Goal: Task Accomplishment & Management: Manage account settings

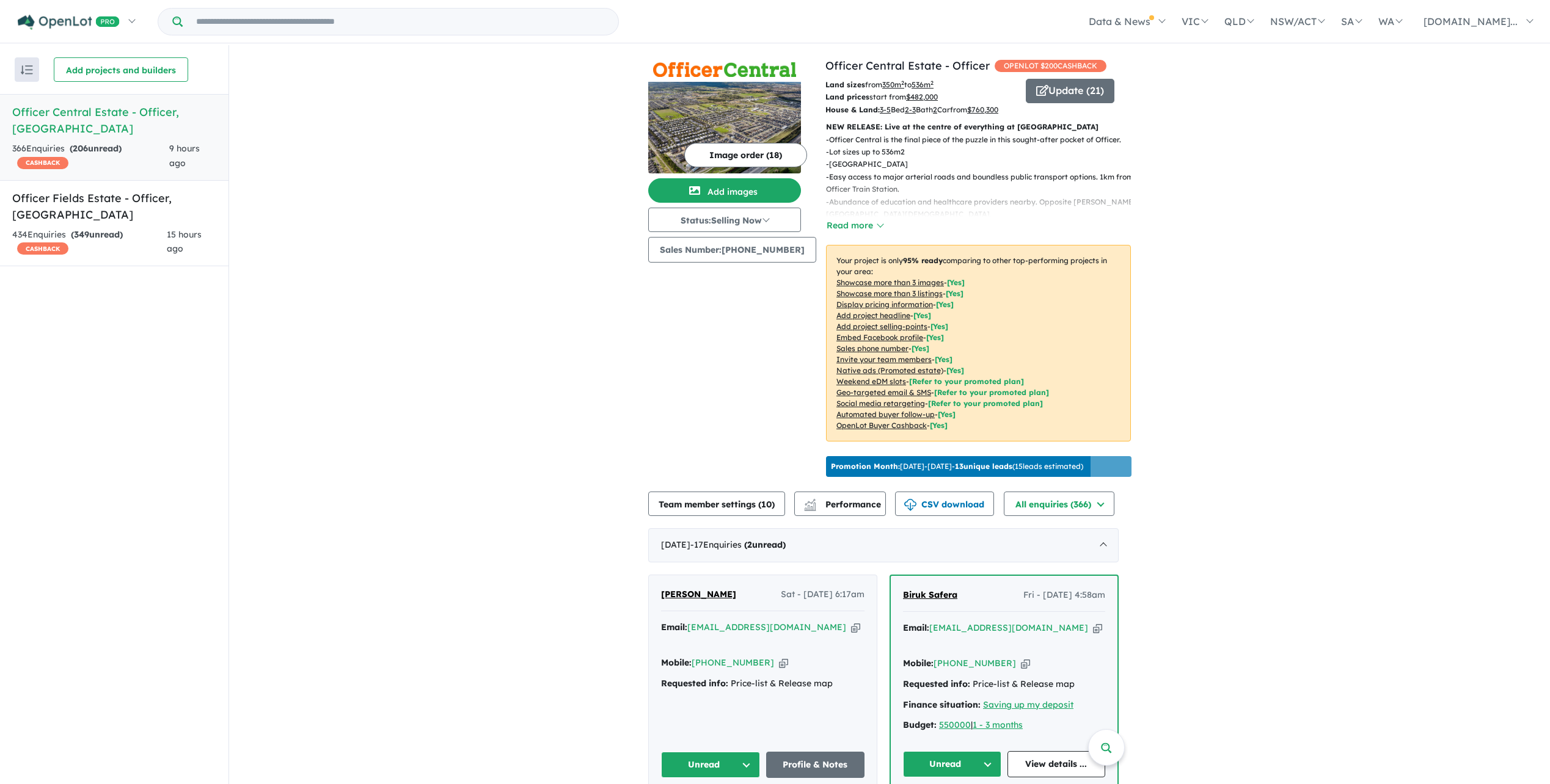
click at [124, 117] on h5 "Officer Central Estate - Officer , [GEOGRAPHIC_DATA]" at bounding box center [115, 120] width 204 height 33
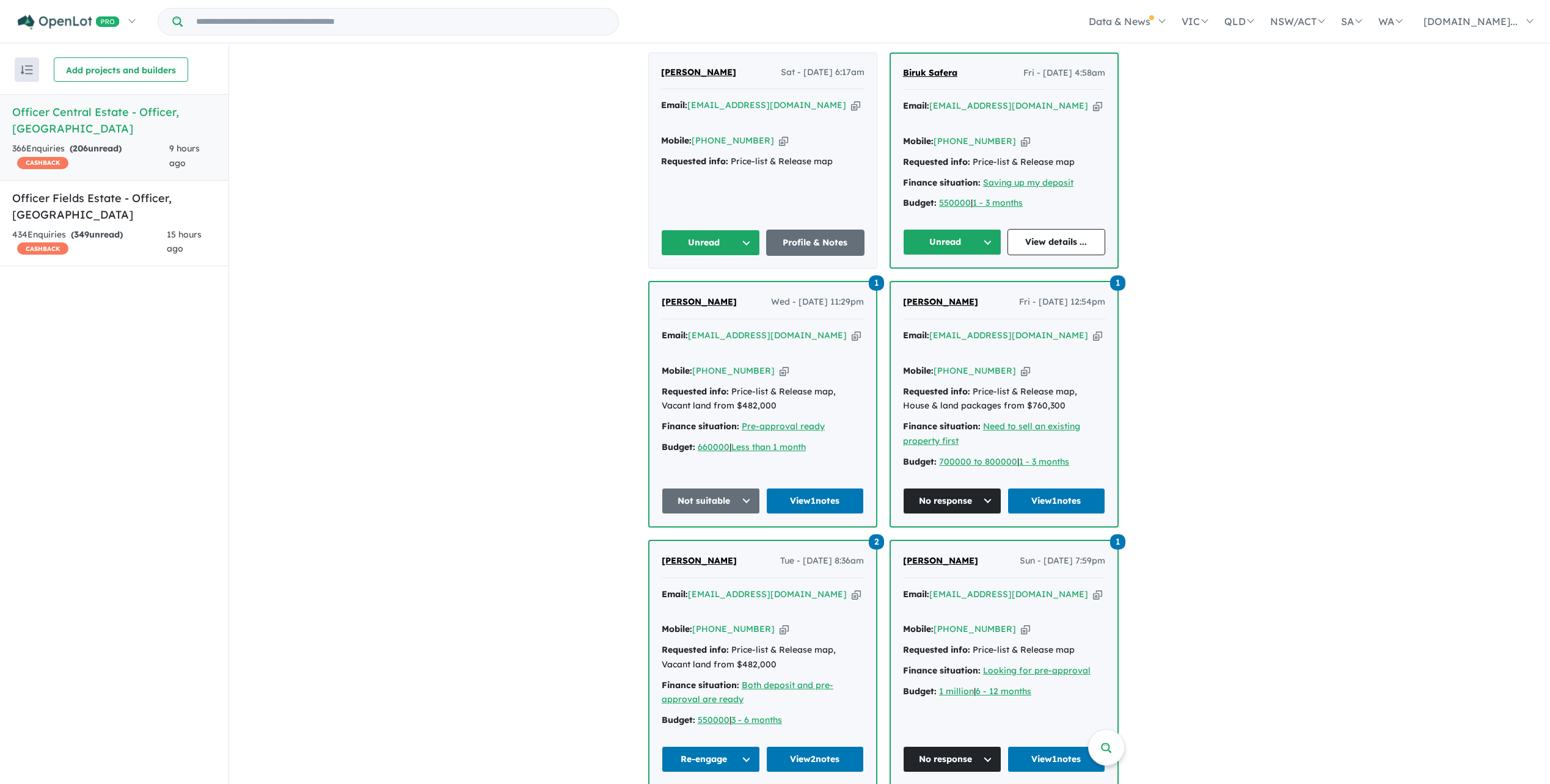
scroll to position [366, 0]
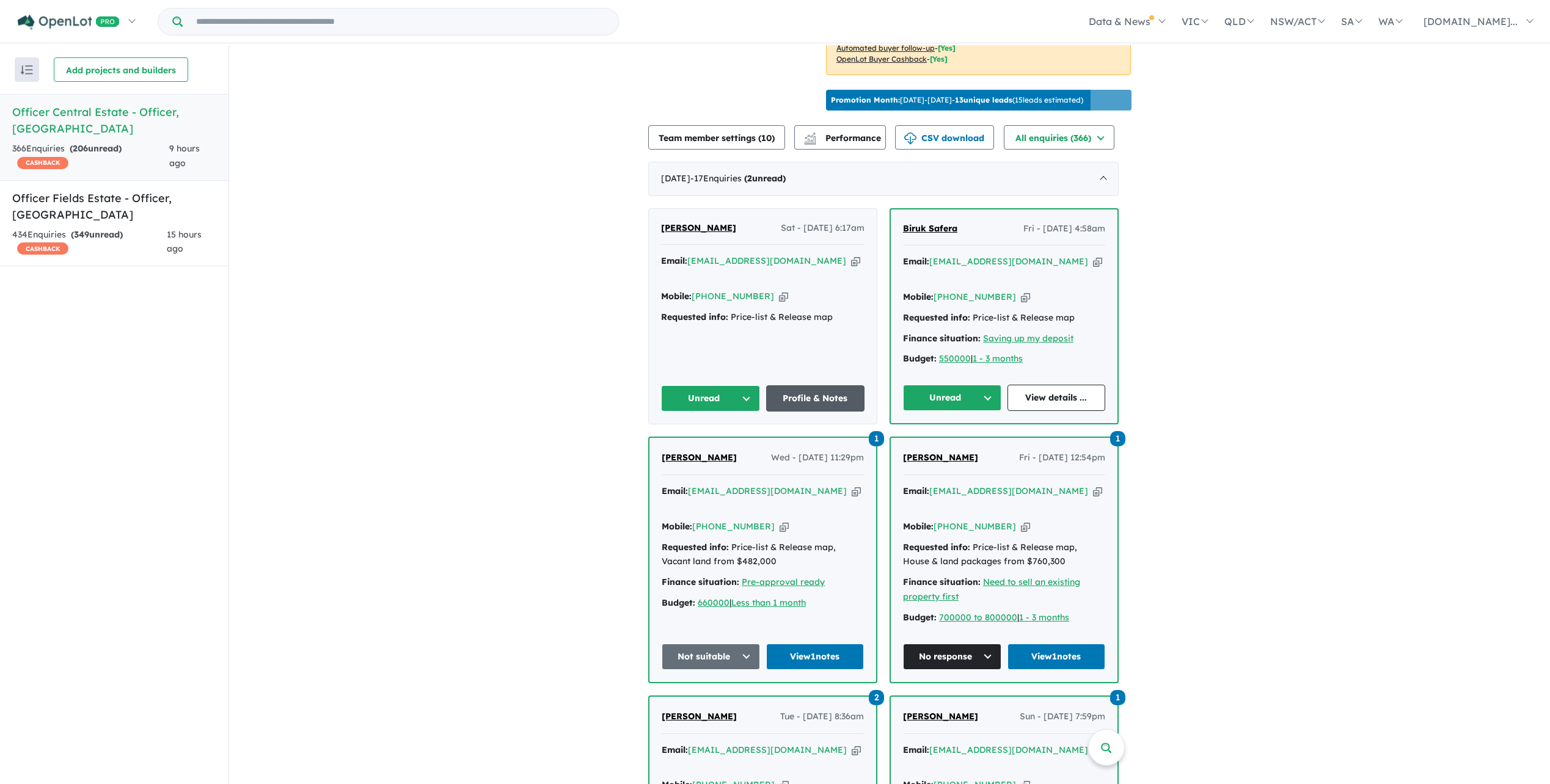
click at [800, 412] on link "Profile & Notes" at bounding box center [815, 398] width 99 height 26
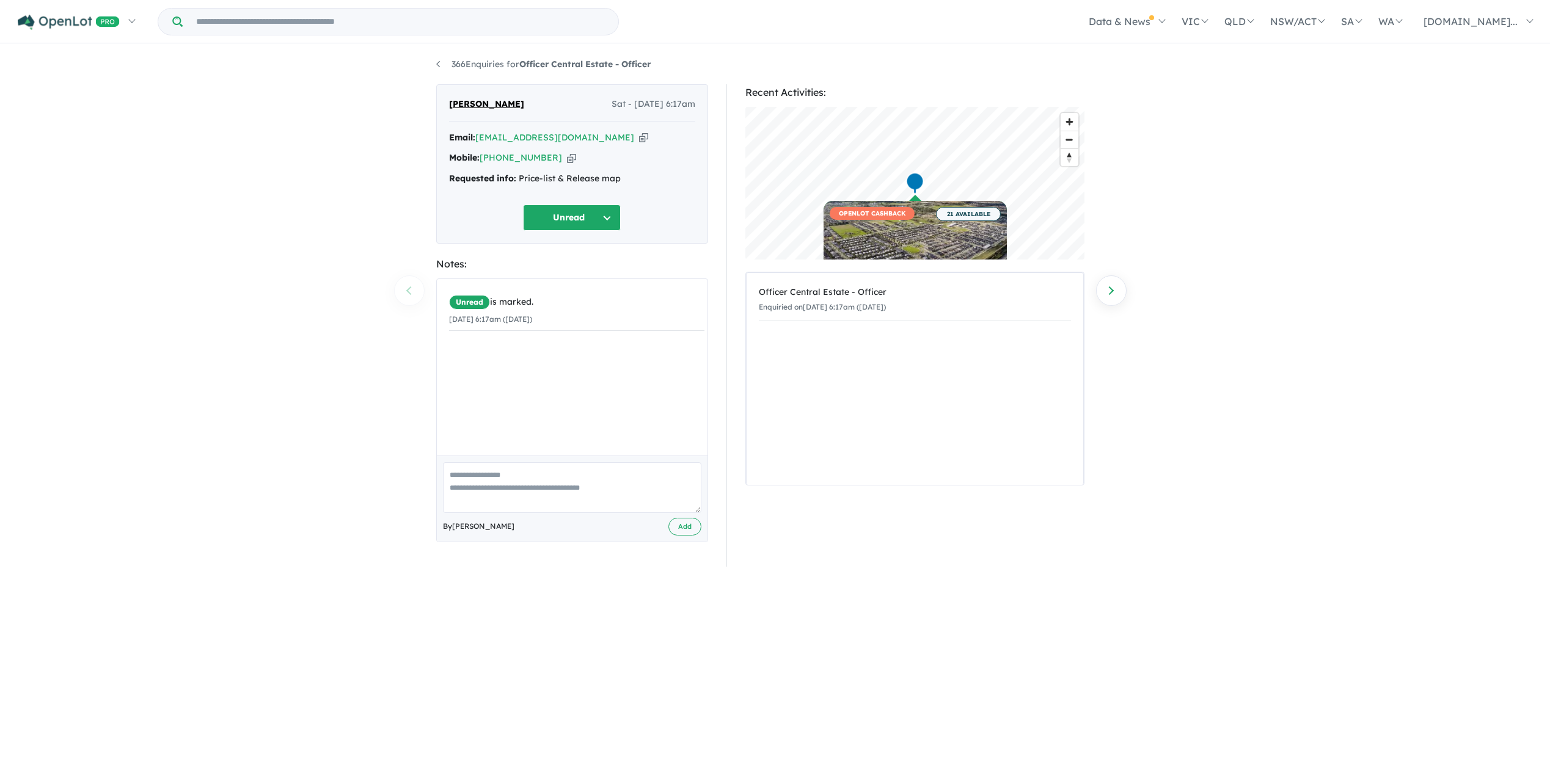
click at [604, 221] on button "Unread" at bounding box center [572, 217] width 98 height 26
click at [559, 581] on button "No response" at bounding box center [577, 584] width 106 height 28
click at [471, 491] on textarea at bounding box center [572, 488] width 259 height 51
click at [457, 483] on textarea at bounding box center [572, 488] width 259 height 51
type textarea "**********"
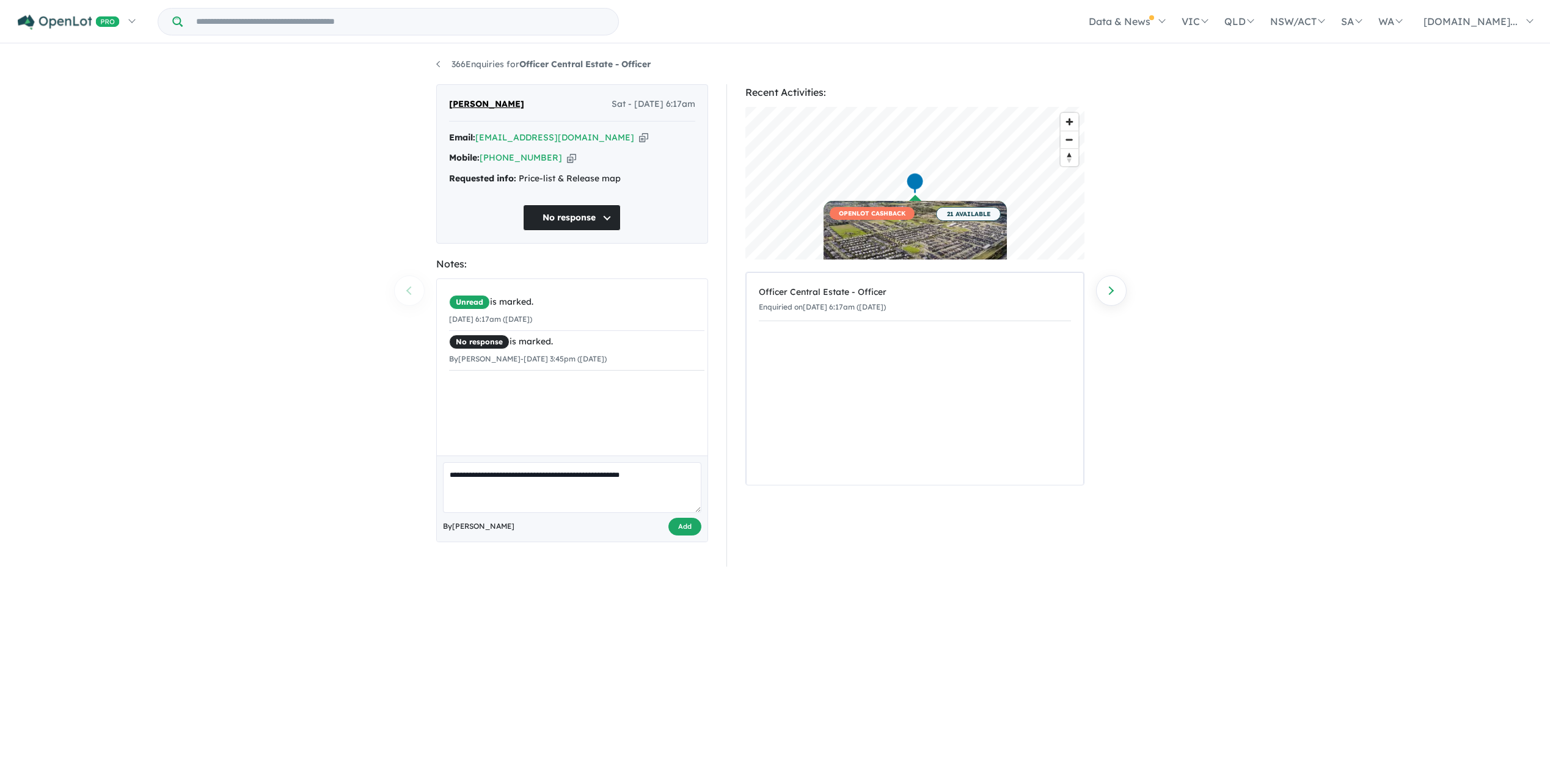
click at [687, 533] on button "Add" at bounding box center [684, 526] width 33 height 18
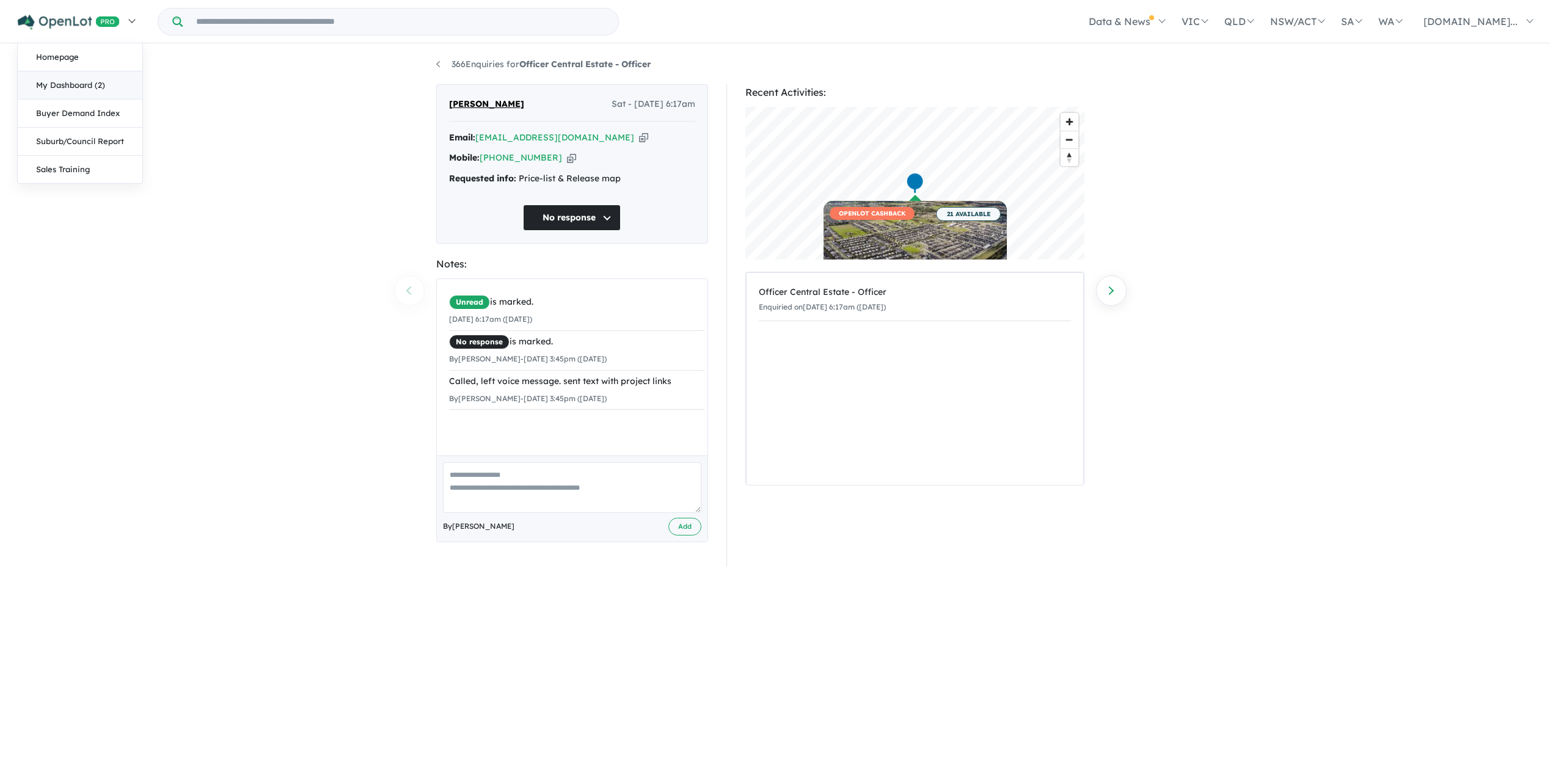
click at [68, 88] on link "My Dashboard (2)" at bounding box center [80, 85] width 125 height 28
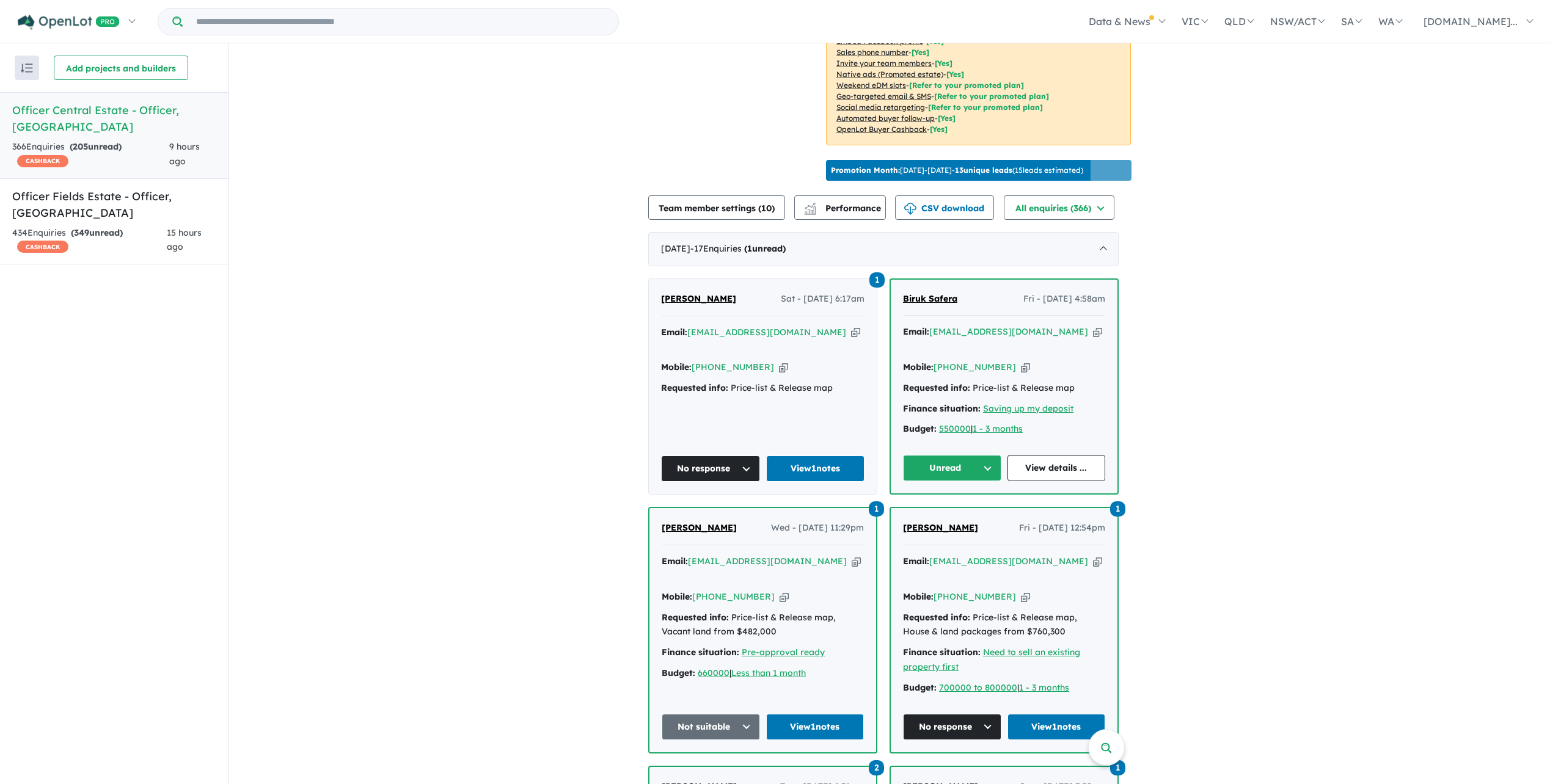
scroll to position [306, 0]
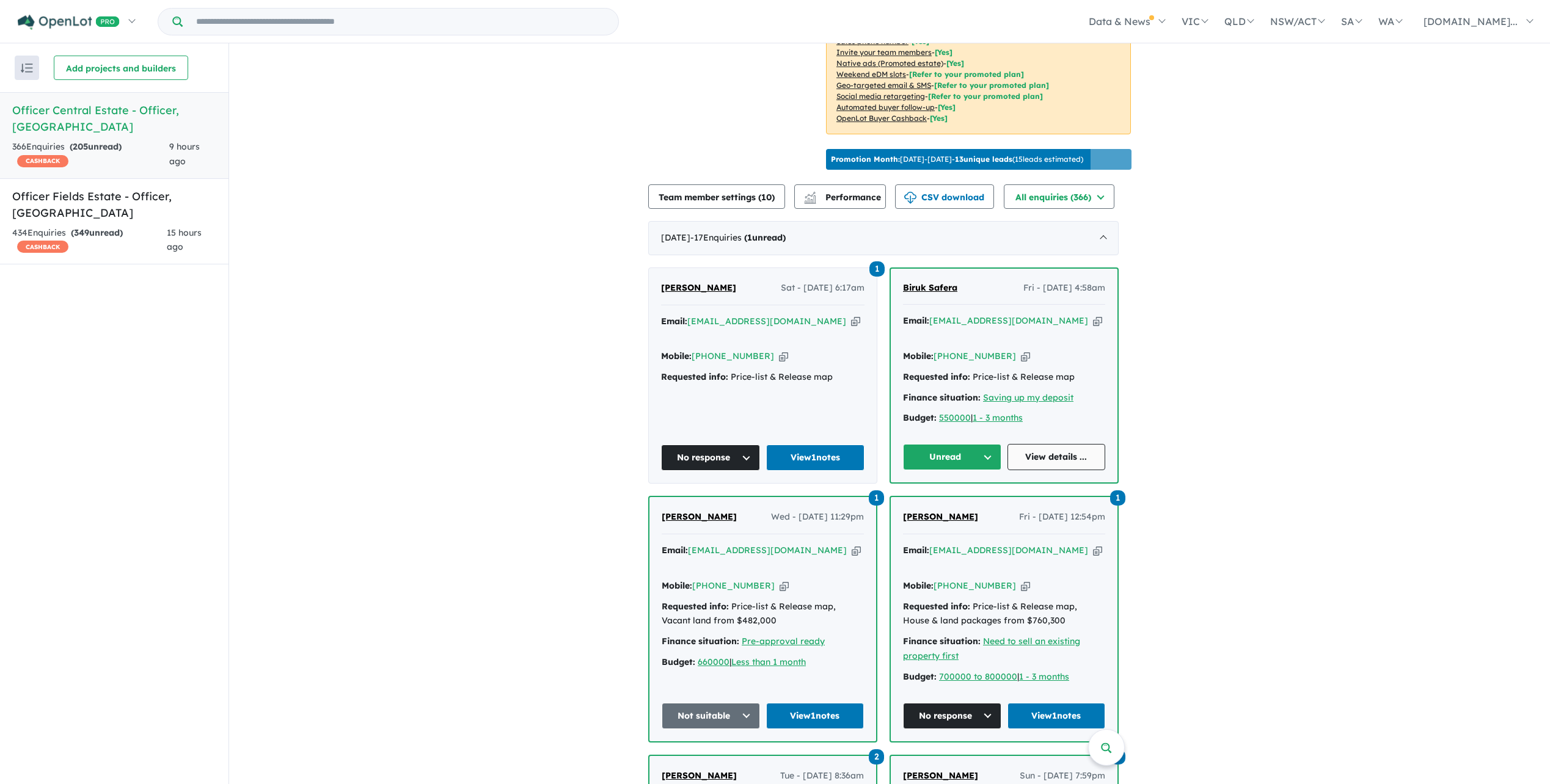
click at [1064, 456] on link "View details ..." at bounding box center [1056, 456] width 99 height 26
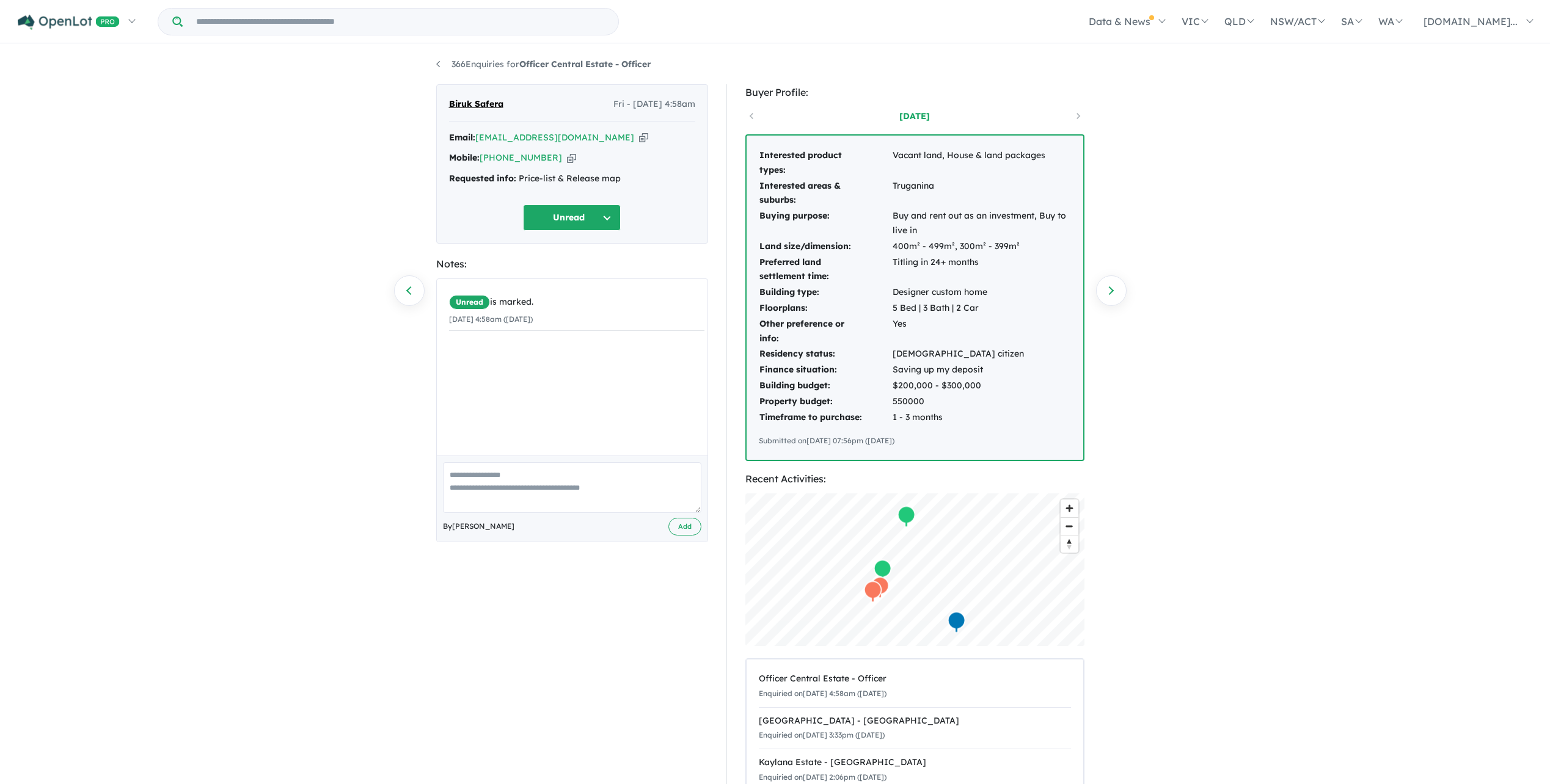
click at [603, 221] on button "Unread" at bounding box center [572, 217] width 98 height 26
click at [570, 584] on button "No response" at bounding box center [577, 584] width 106 height 28
click at [484, 488] on textarea at bounding box center [572, 488] width 259 height 51
type textarea "**********"
click at [687, 532] on button "Add" at bounding box center [684, 526] width 33 height 18
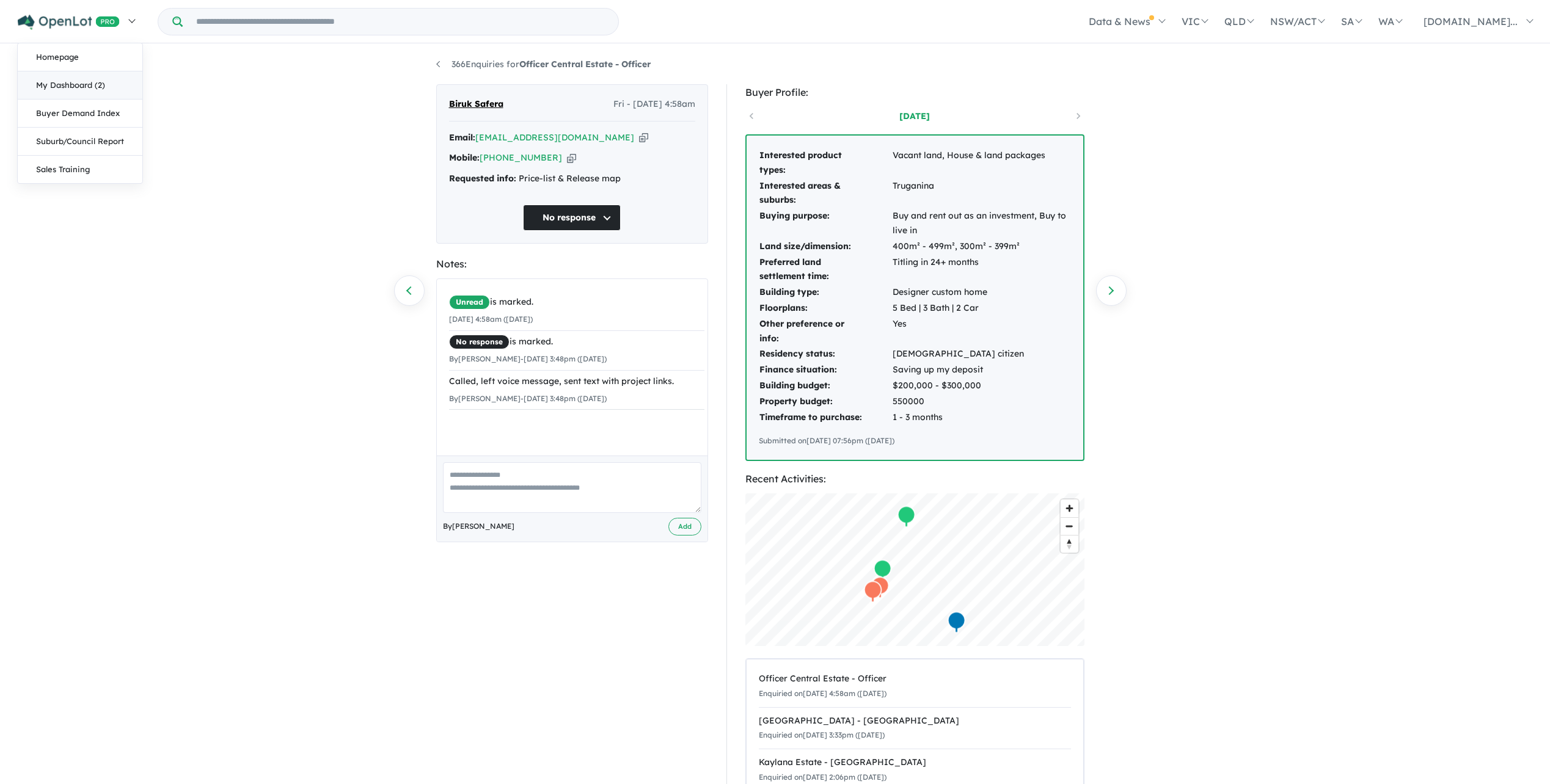
click at [70, 88] on link "My Dashboard (2)" at bounding box center [80, 85] width 125 height 28
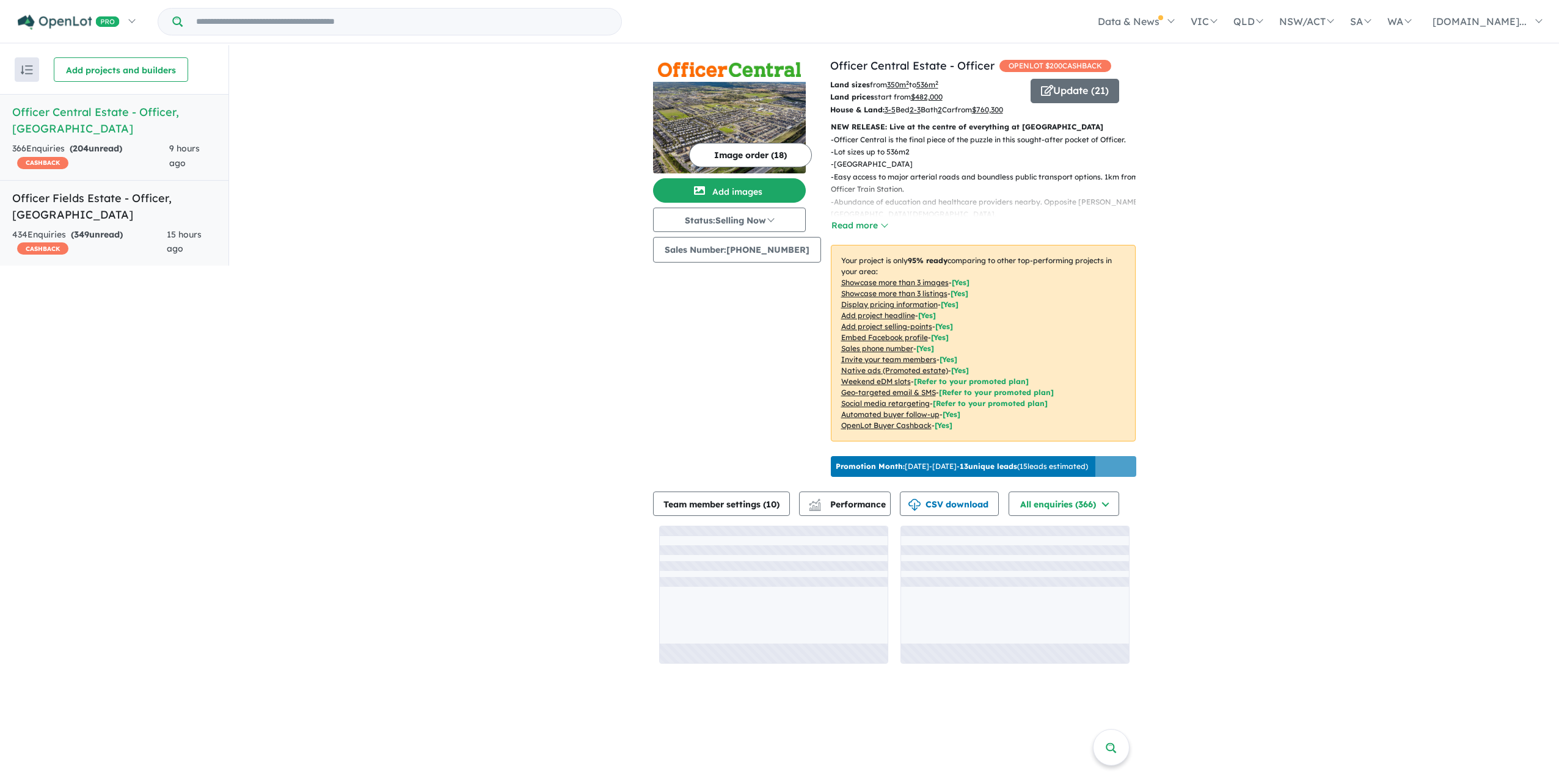
click at [106, 190] on h5 "Officer Fields Estate - Officer , VIC" at bounding box center [115, 206] width 204 height 33
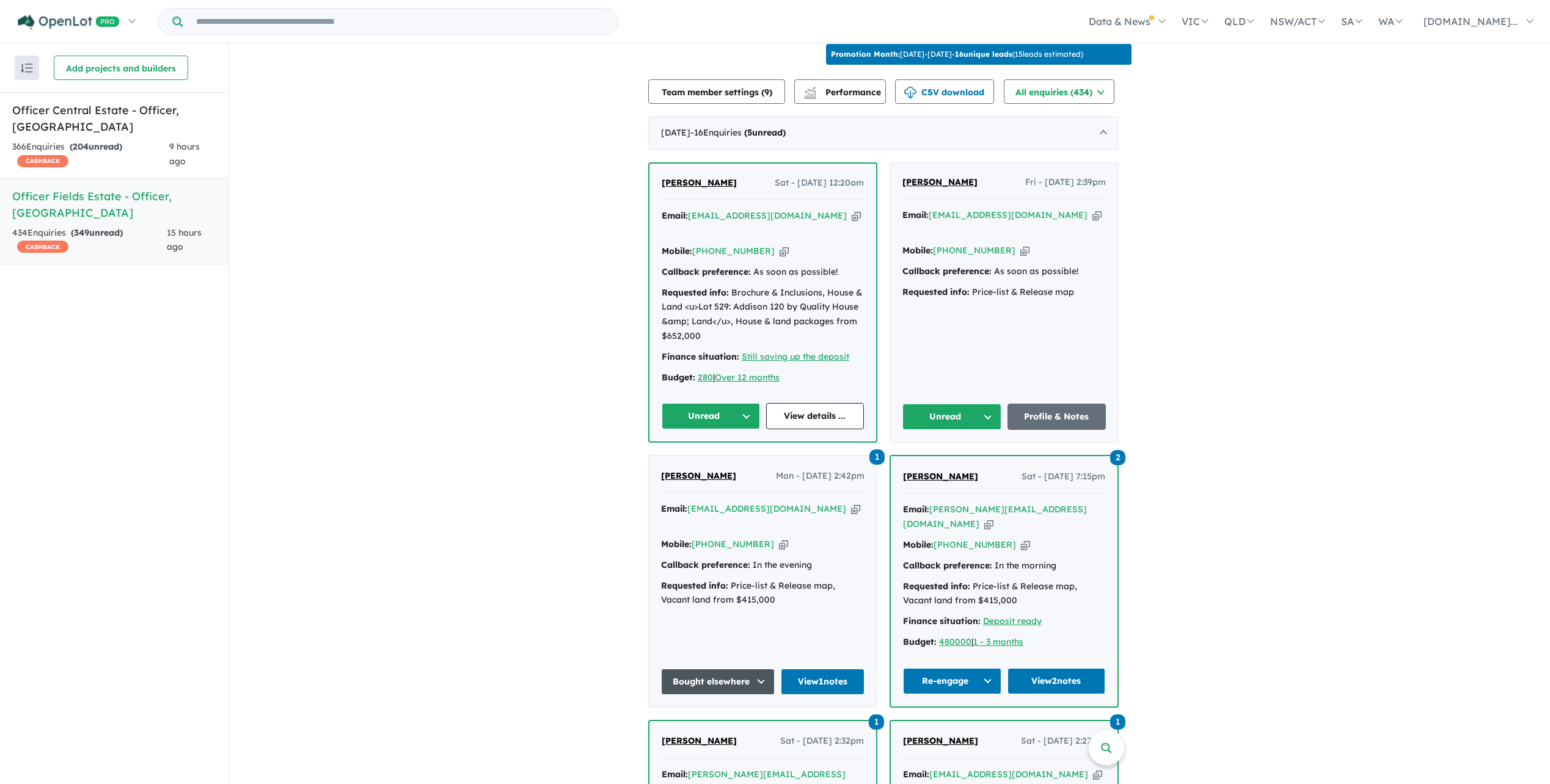
scroll to position [366, 0]
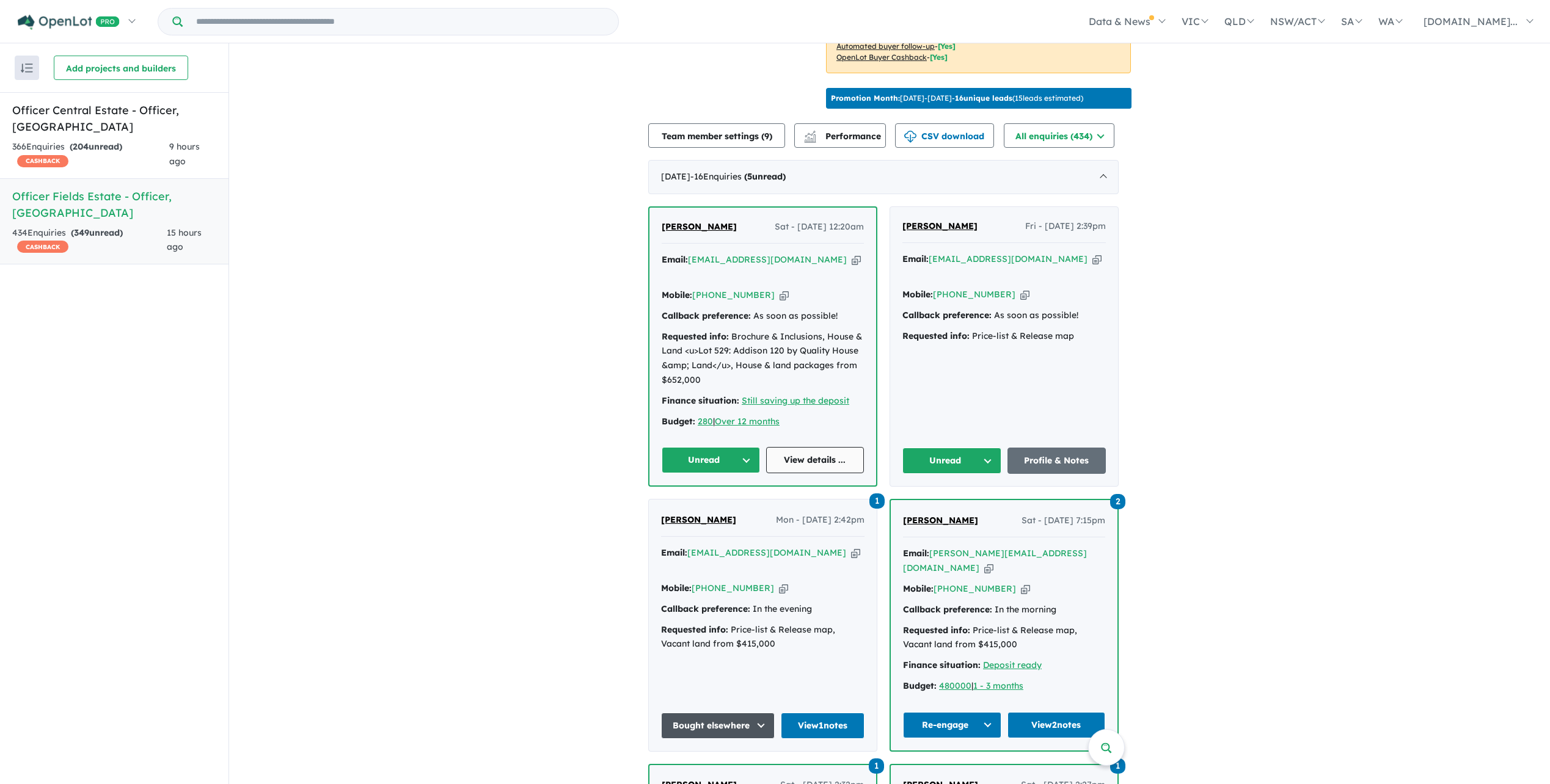
click at [820, 463] on link "View details ..." at bounding box center [815, 460] width 99 height 26
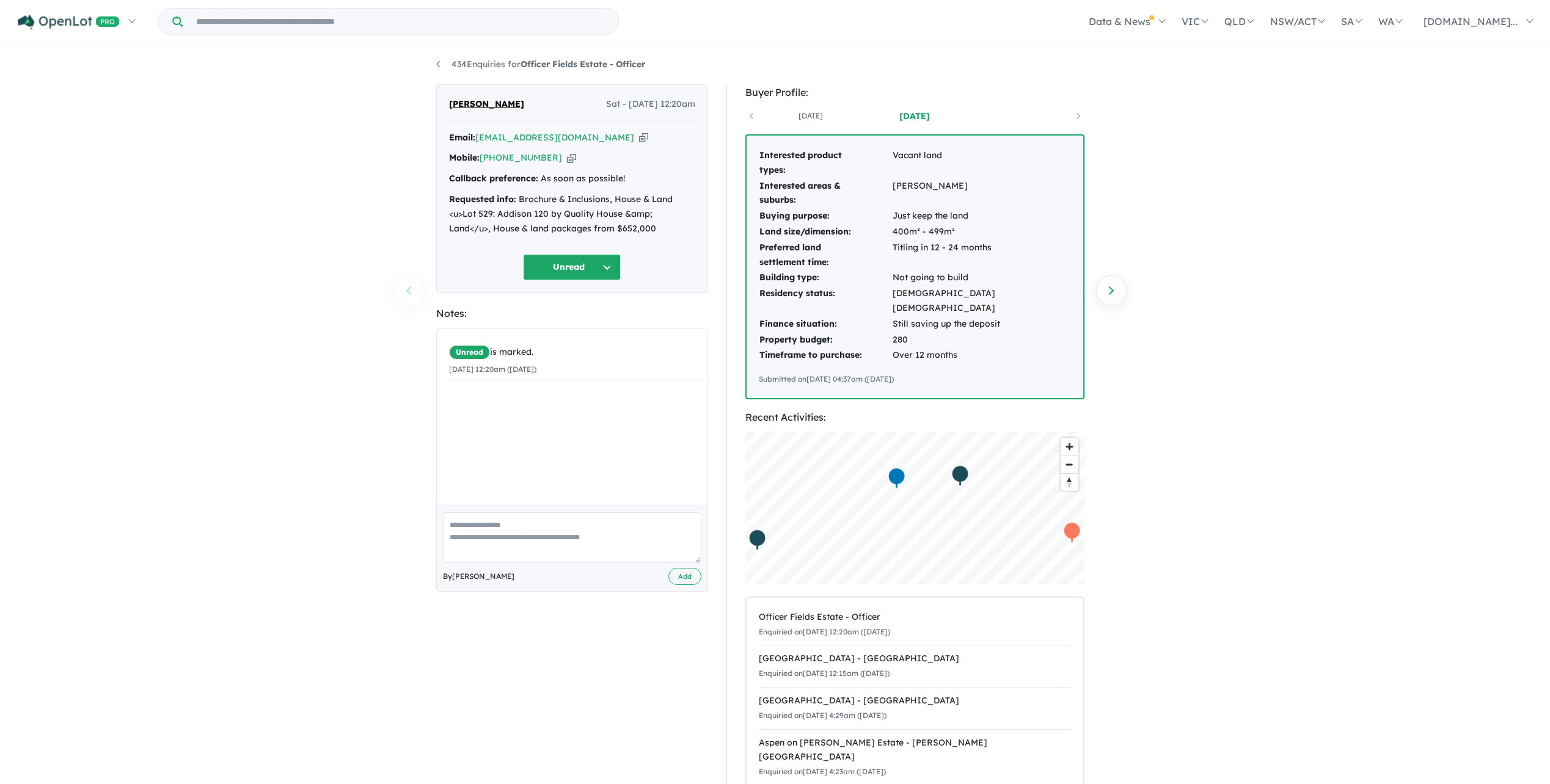
click at [606, 270] on button "Unread" at bounding box center [572, 267] width 98 height 26
click at [597, 636] on button "No response" at bounding box center [577, 632] width 106 height 28
click at [487, 533] on textarea at bounding box center [572, 537] width 259 height 51
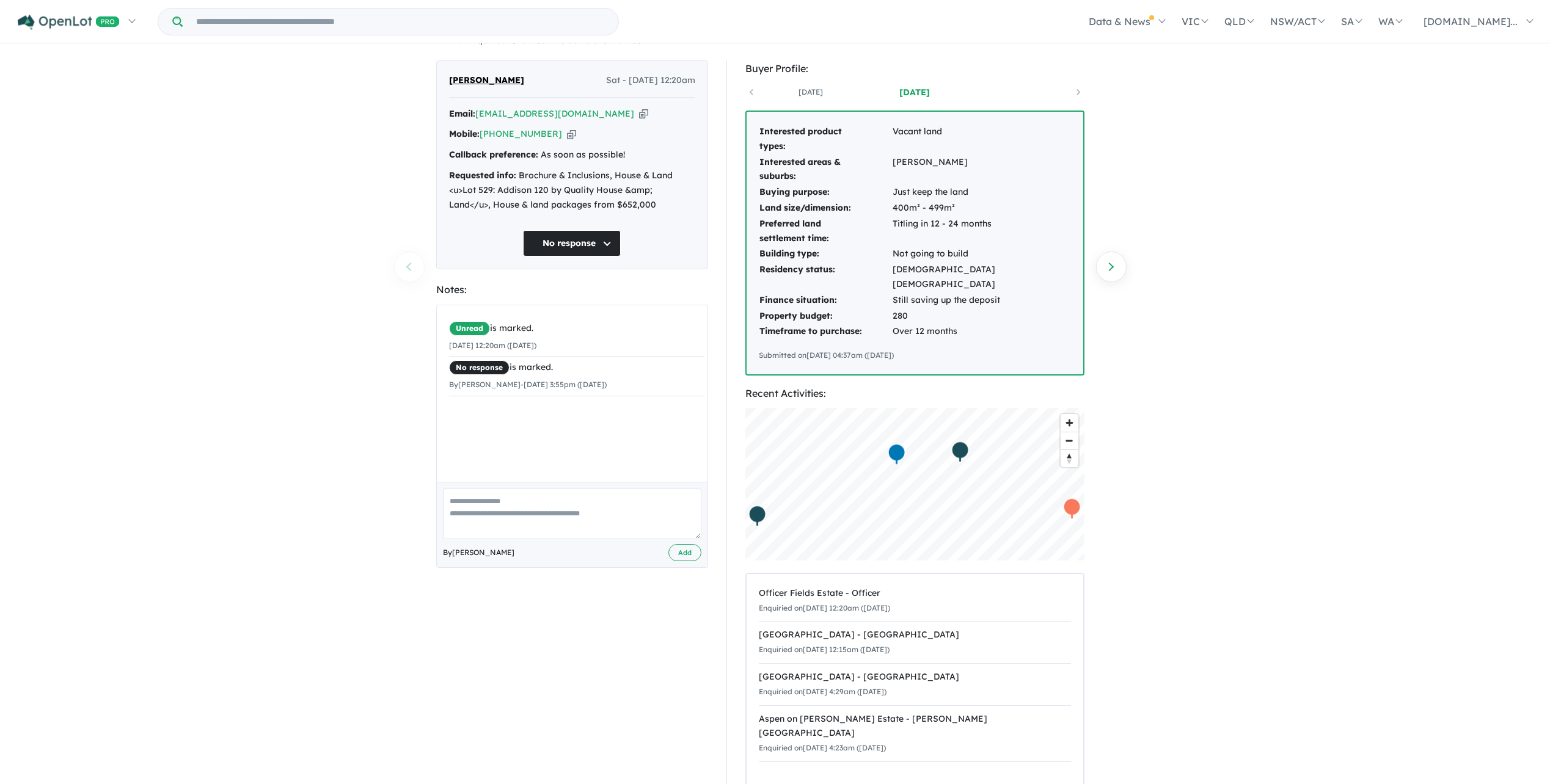
scroll to position [24, 0]
type textarea "**********"
click at [674, 552] on button "Add" at bounding box center [684, 552] width 33 height 18
click at [70, 86] on link "My Dashboard (2)" at bounding box center [80, 85] width 125 height 28
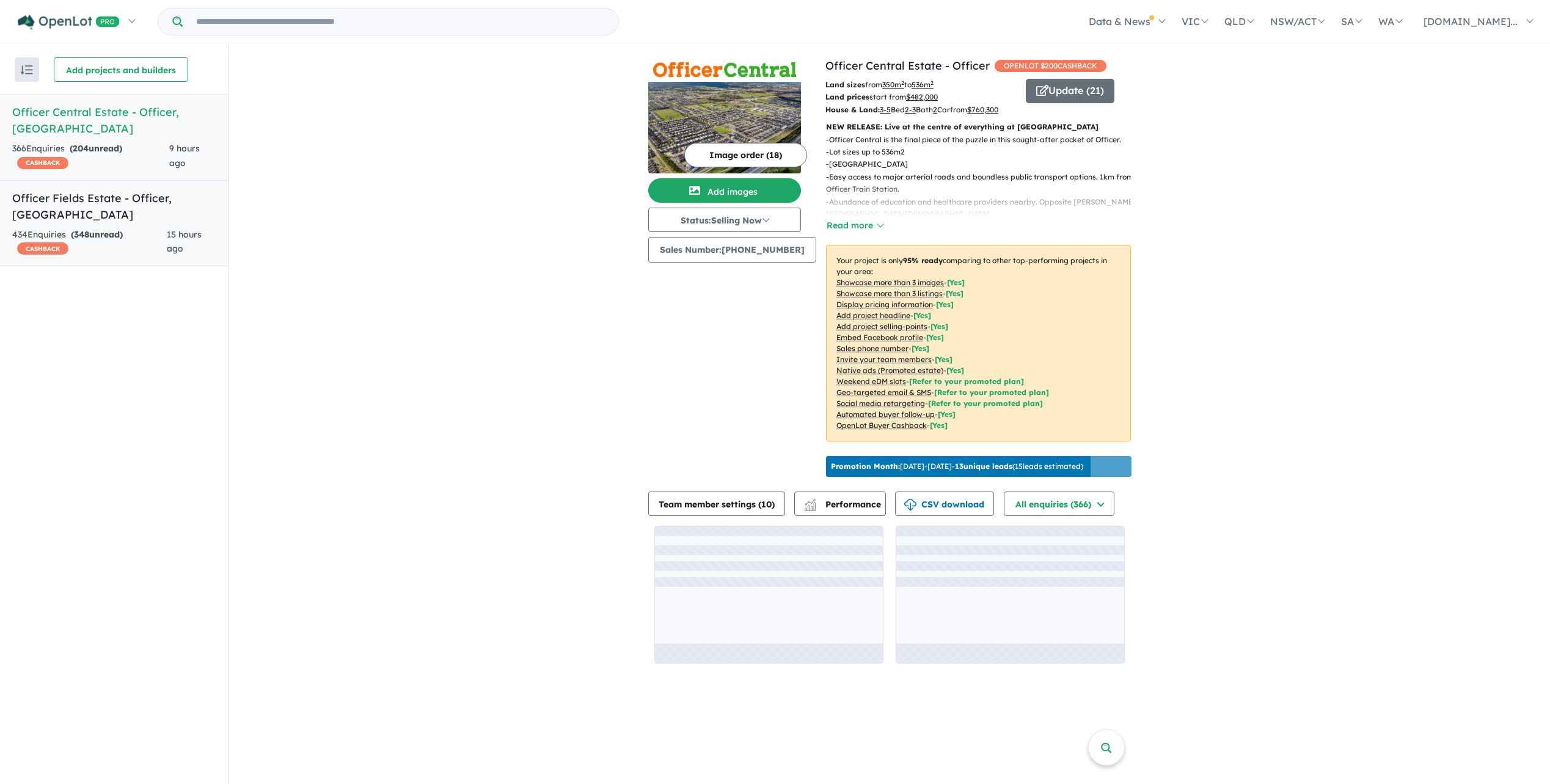
click at [131, 192] on link "Officer Fields Estate - Officer , [GEOGRAPHIC_DATA] 434 Enquir ies ( 348 unread…" at bounding box center [114, 223] width 228 height 87
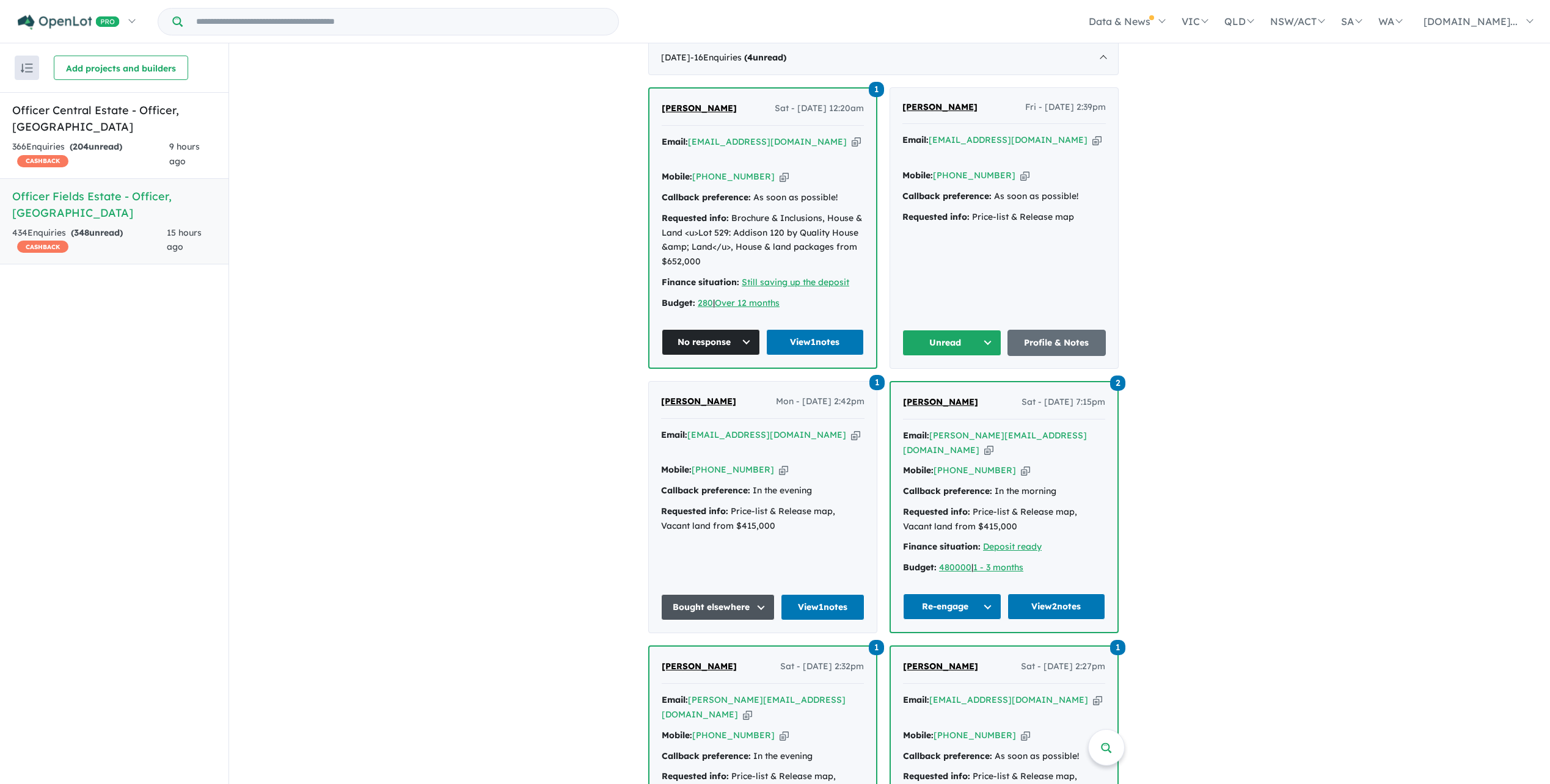
scroll to position [488, 0]
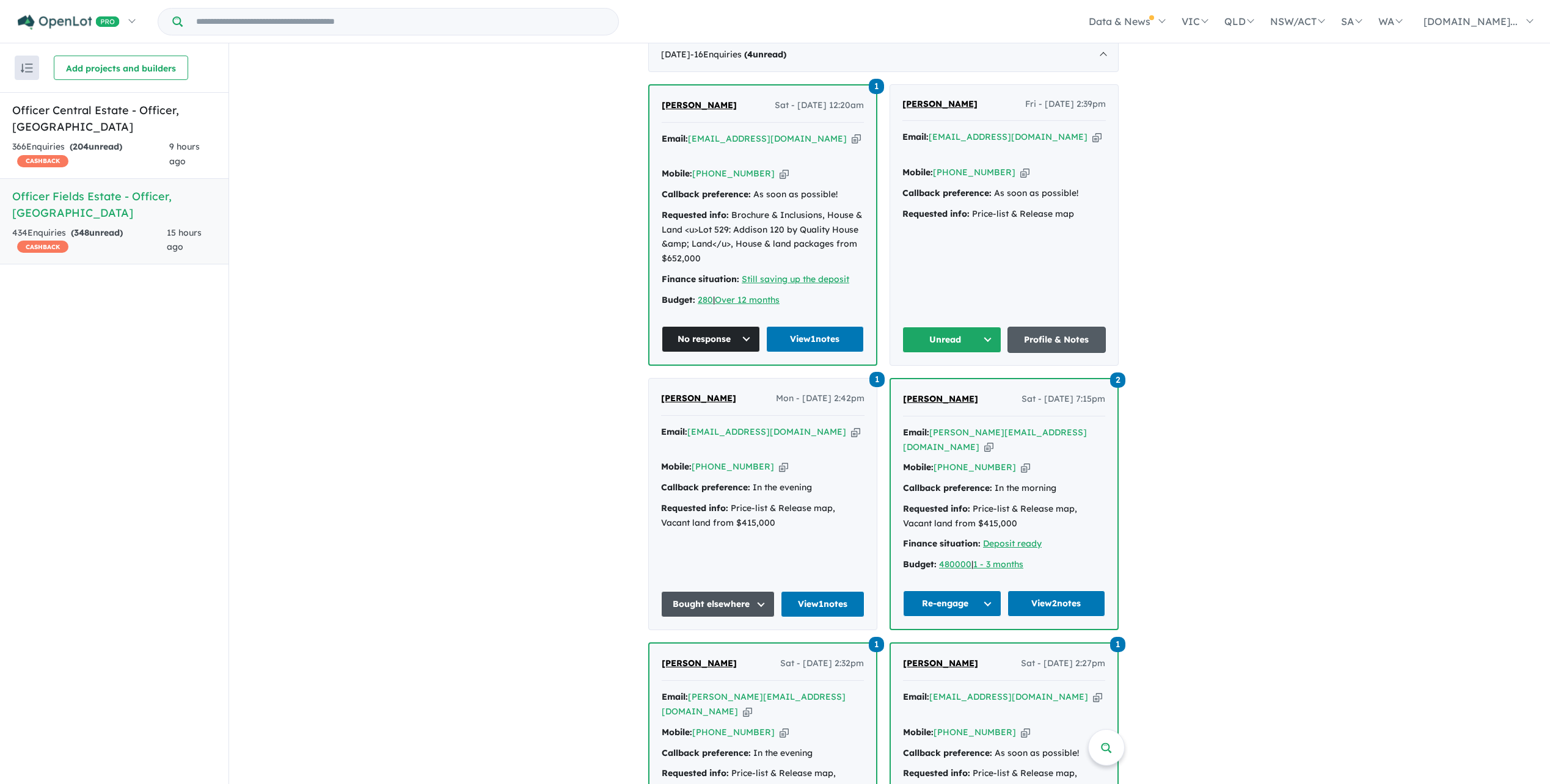
click at [1046, 353] on link "Profile & Notes" at bounding box center [1056, 339] width 99 height 26
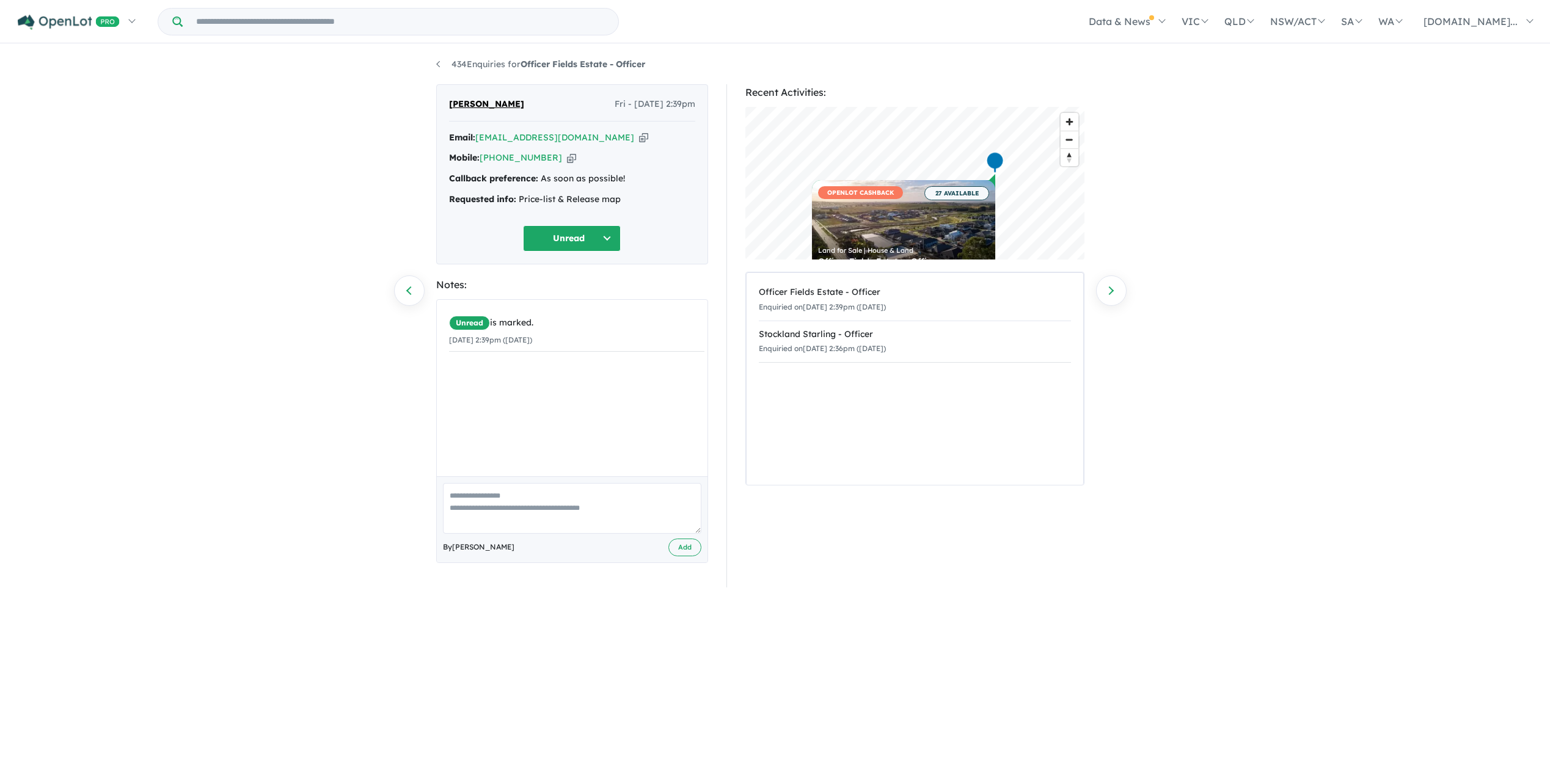
click at [601, 243] on button "Unread" at bounding box center [572, 238] width 98 height 26
click at [599, 603] on button "No response" at bounding box center [577, 604] width 106 height 28
click at [508, 502] on textarea at bounding box center [572, 509] width 259 height 51
type textarea "**********"
click at [690, 552] on button "Add" at bounding box center [684, 547] width 33 height 18
